Goal: Information Seeking & Learning: Learn about a topic

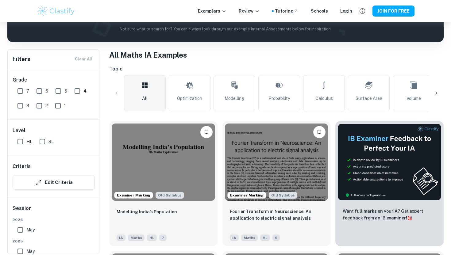
scroll to position [99, 0]
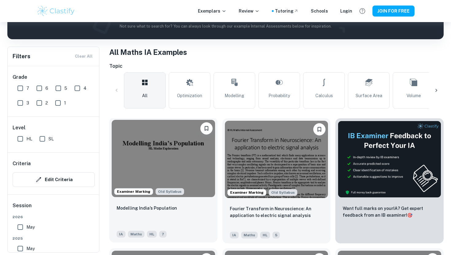
click at [150, 152] on img at bounding box center [163, 158] width 103 height 77
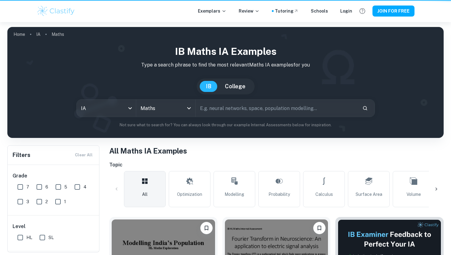
scroll to position [99, 0]
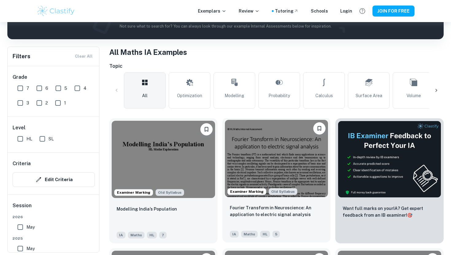
click at [273, 144] on img at bounding box center [276, 158] width 103 height 77
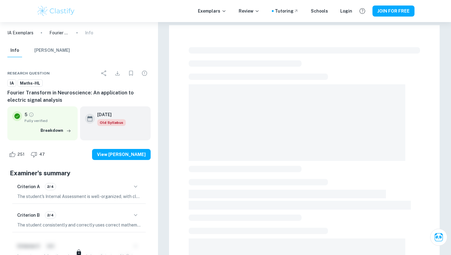
scroll to position [156, 0]
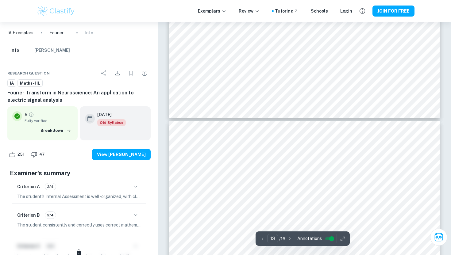
type input "12"
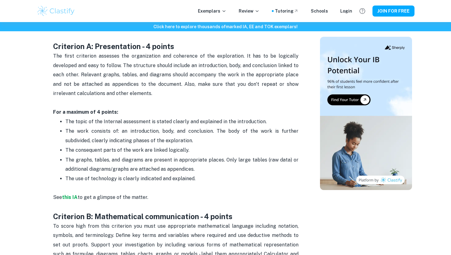
scroll to position [124, 0]
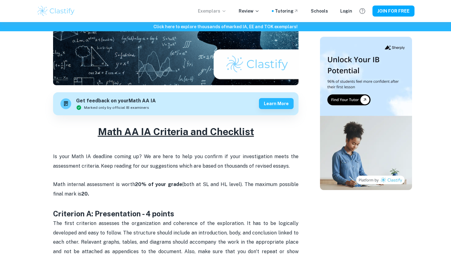
click at [224, 11] on p "Exemplars" at bounding box center [212, 11] width 29 height 7
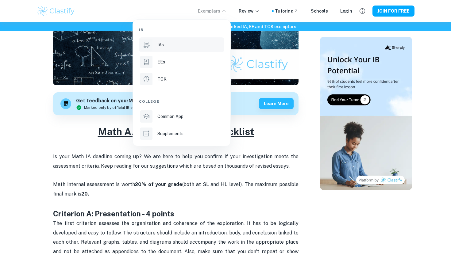
click at [162, 43] on p "IAs" at bounding box center [160, 44] width 6 height 7
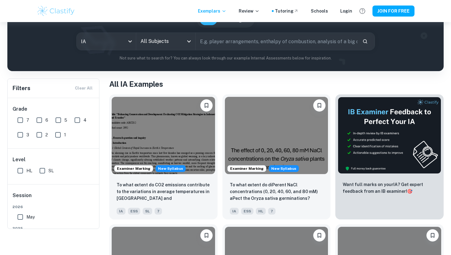
scroll to position [115, 0]
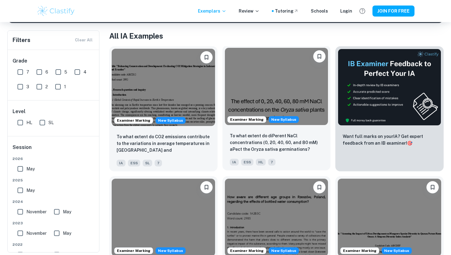
click at [292, 109] on img at bounding box center [276, 86] width 103 height 77
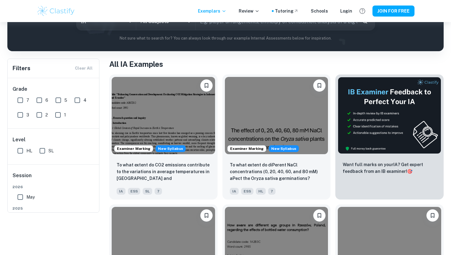
scroll to position [25, 0]
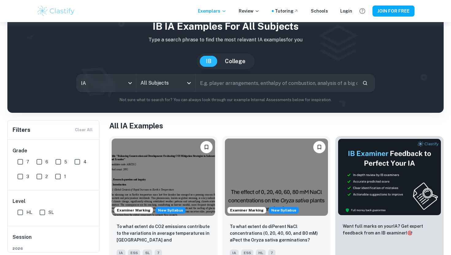
click at [220, 87] on input "text" at bounding box center [277, 82] width 162 height 17
type input "math"
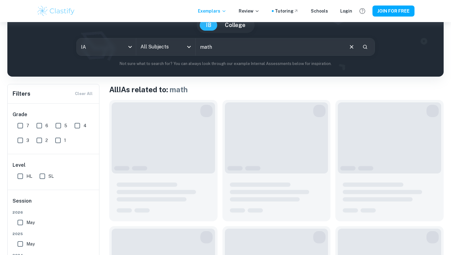
scroll to position [85, 0]
